Goal: Information Seeking & Learning: Learn about a topic

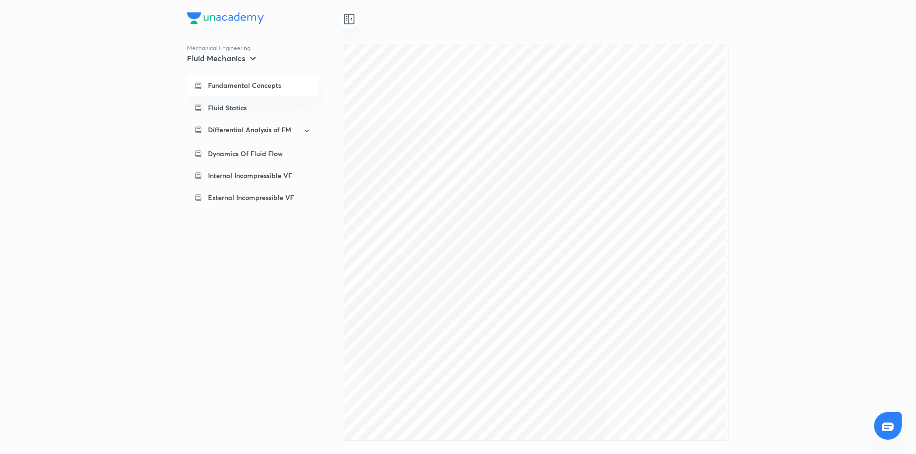
scroll to position [2562, 0]
click at [247, 102] on div "Fluid Statics" at bounding box center [253, 107] width 132 height 21
click at [248, 87] on p "Fundamental Concepts" at bounding box center [244, 86] width 73 height 10
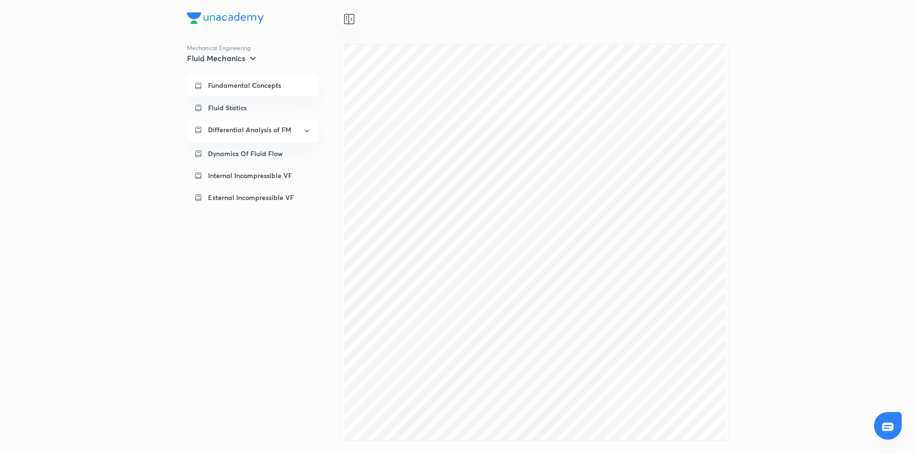
click at [280, 129] on p "Differential Analysis of FM" at bounding box center [249, 130] width 83 height 10
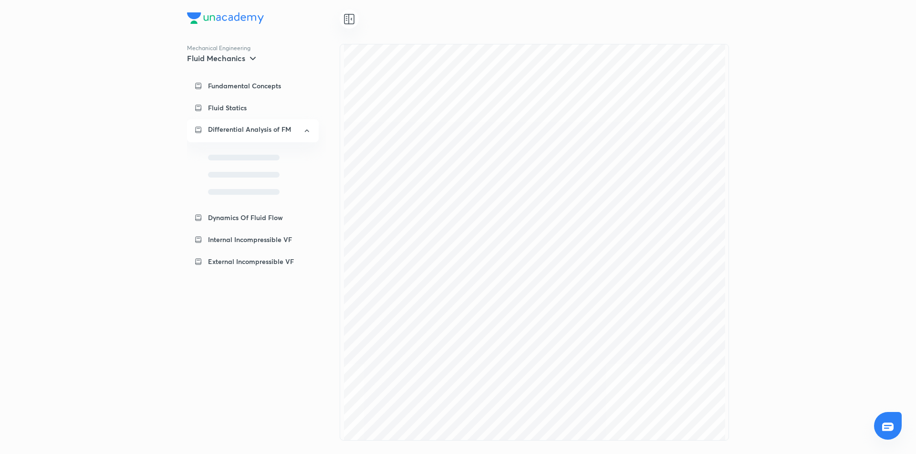
scroll to position [0, 0]
